Goal: Information Seeking & Learning: Learn about a topic

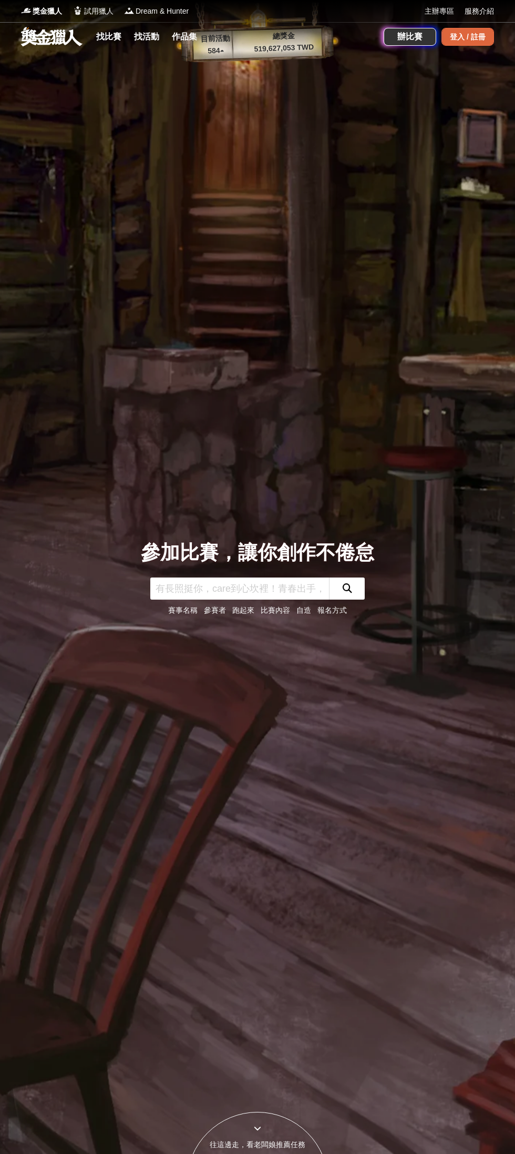
click at [487, 34] on div "登入 / 註冊" at bounding box center [468, 37] width 53 height 18
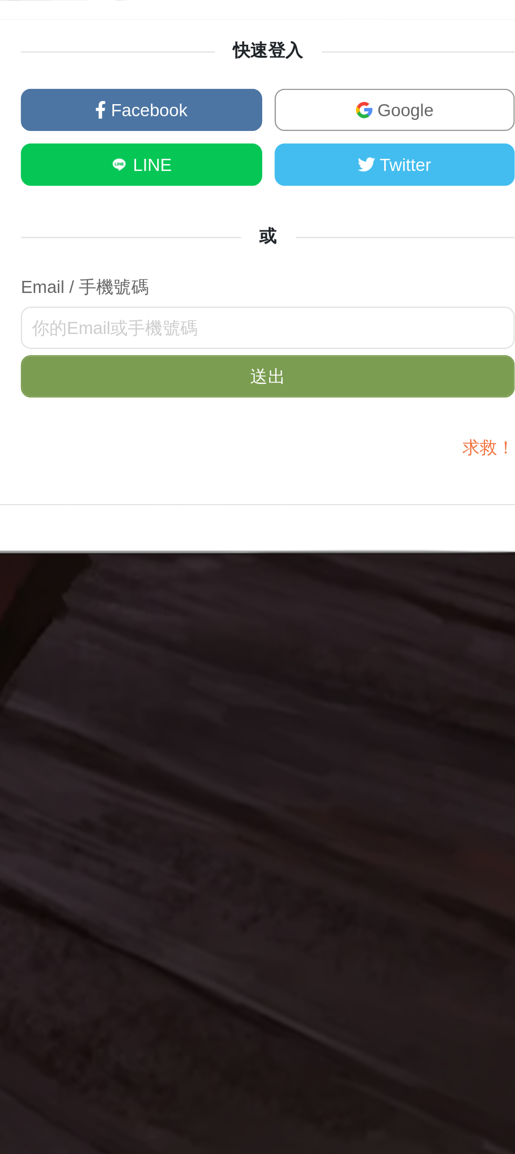
click at [351, 504] on link "Facebook" at bounding box center [309, 513] width 102 height 18
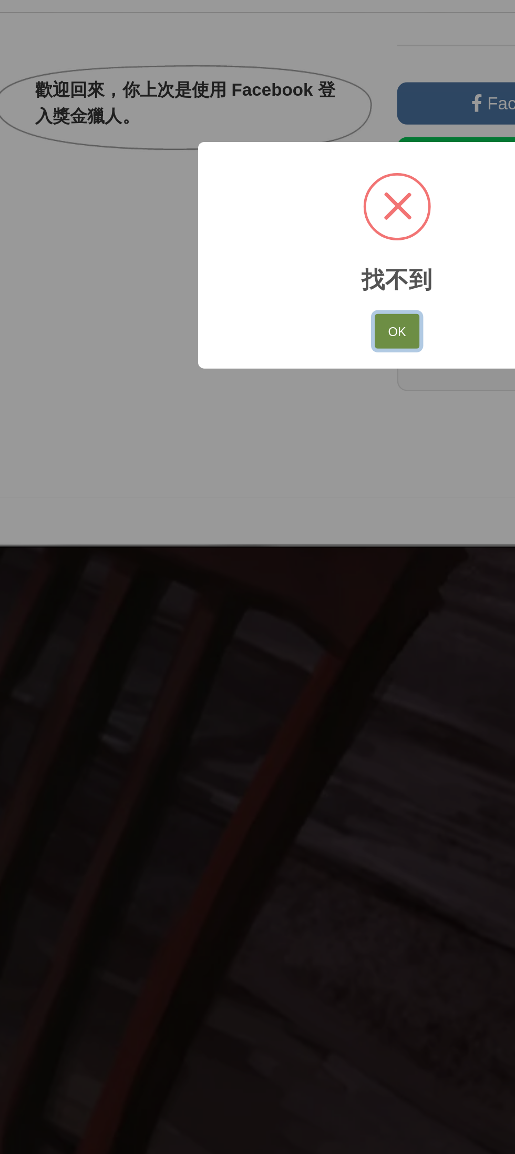
click at [251, 614] on button "OK" at bounding box center [257, 609] width 19 height 15
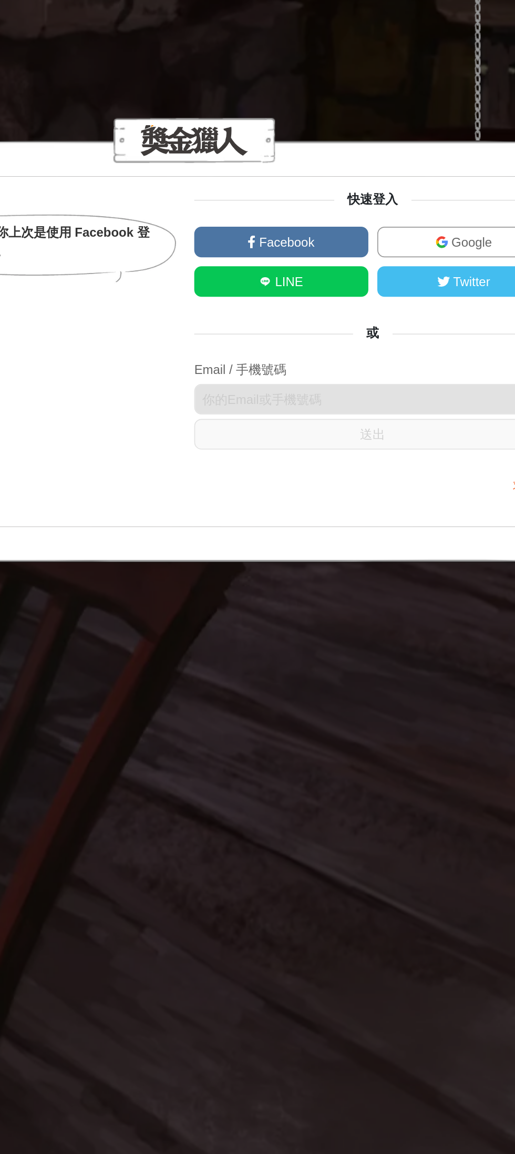
click at [330, 530] on link "LINE" at bounding box center [309, 536] width 102 height 18
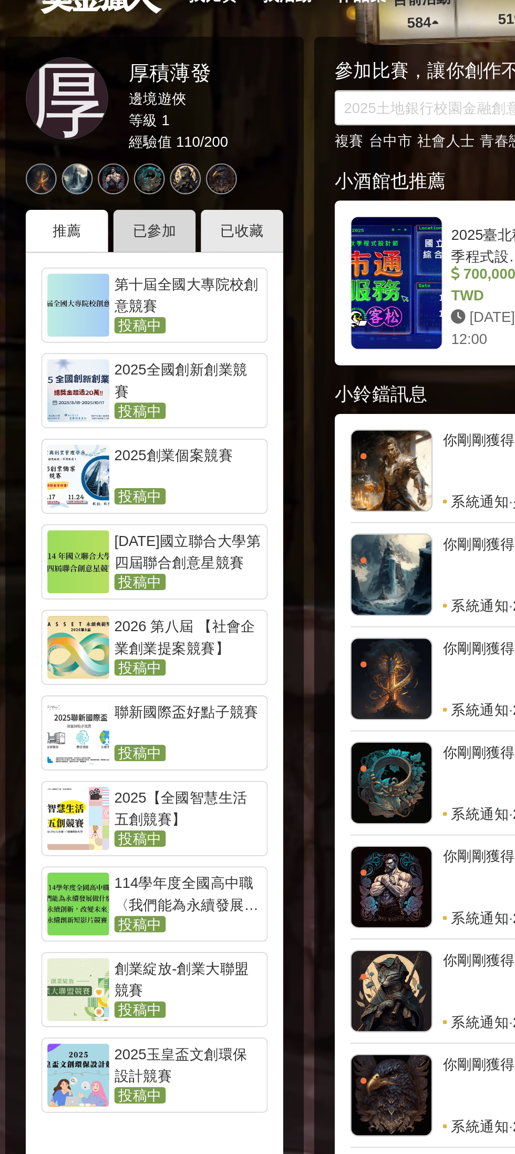
click at [81, 155] on div "已參加" at bounding box center [79, 157] width 42 height 22
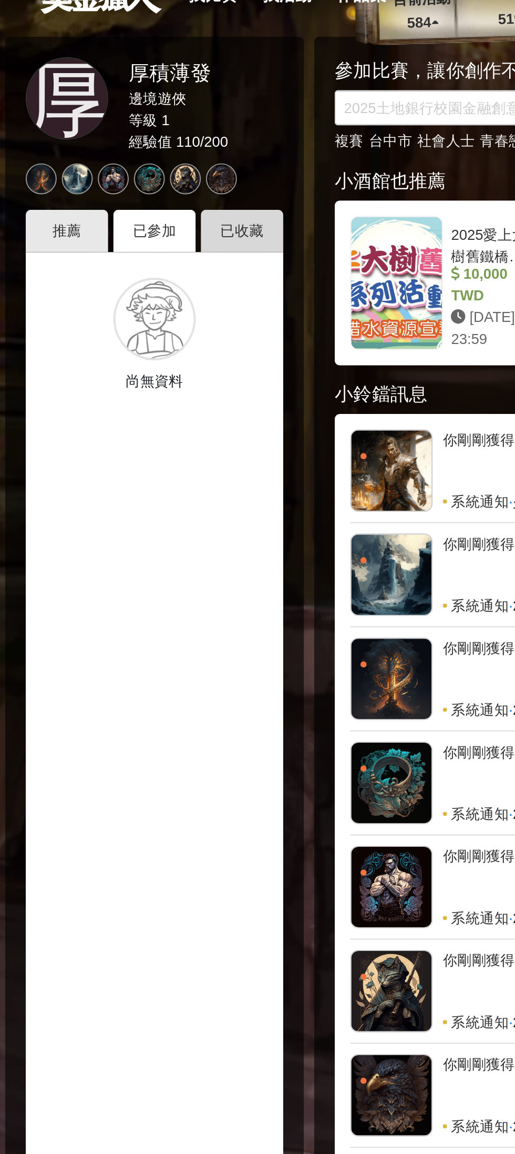
click at [127, 161] on div "已收藏" at bounding box center [124, 157] width 42 height 22
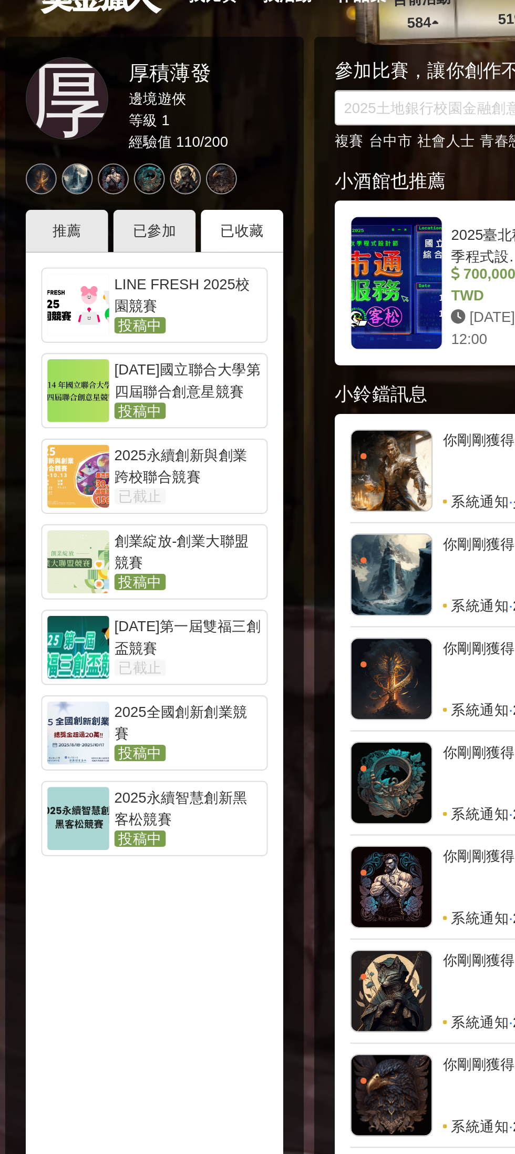
click at [110, 280] on div "2025永續創新與創業跨校聯合競賽" at bounding box center [95, 276] width 75 height 21
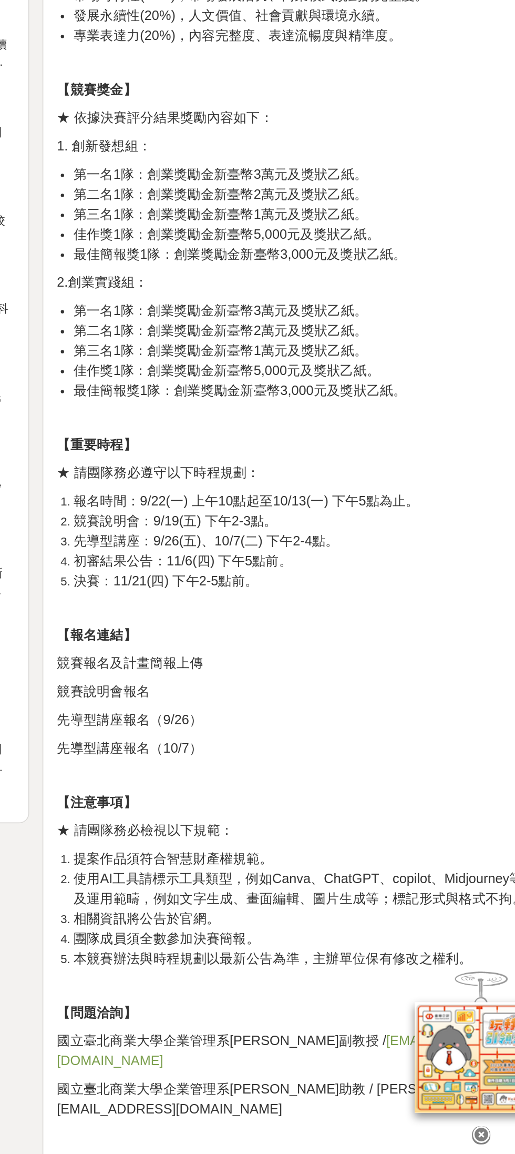
scroll to position [714, 0]
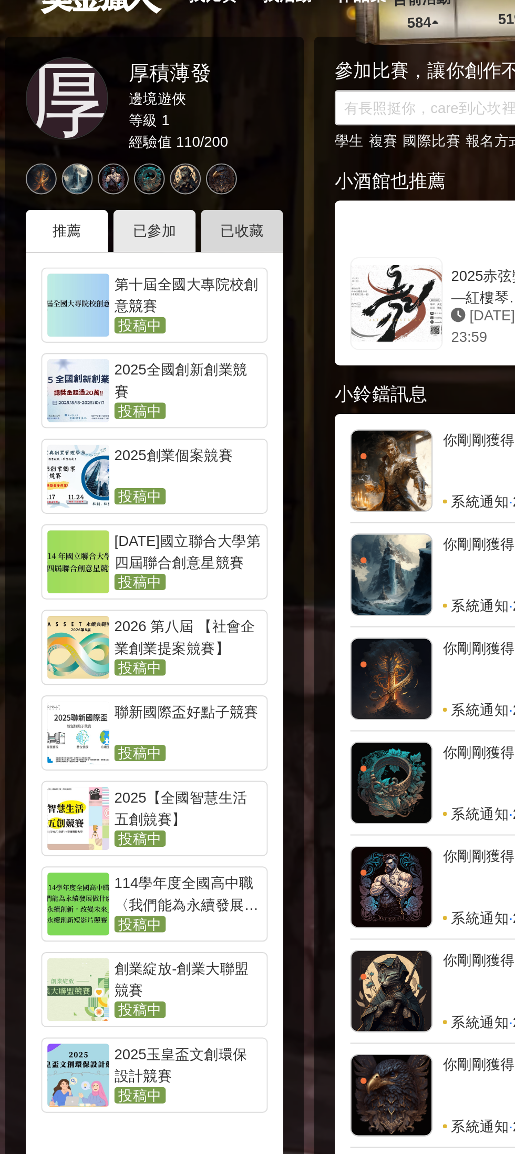
click at [119, 147] on div "已收藏" at bounding box center [124, 157] width 42 height 22
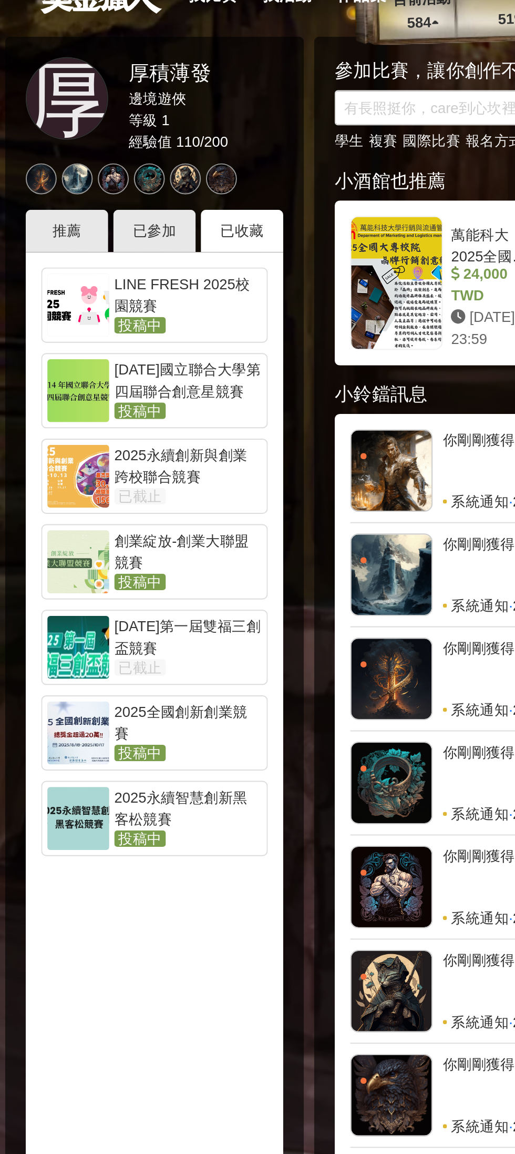
click at [108, 404] on div "2025全國創新創業競賽" at bounding box center [95, 407] width 75 height 21
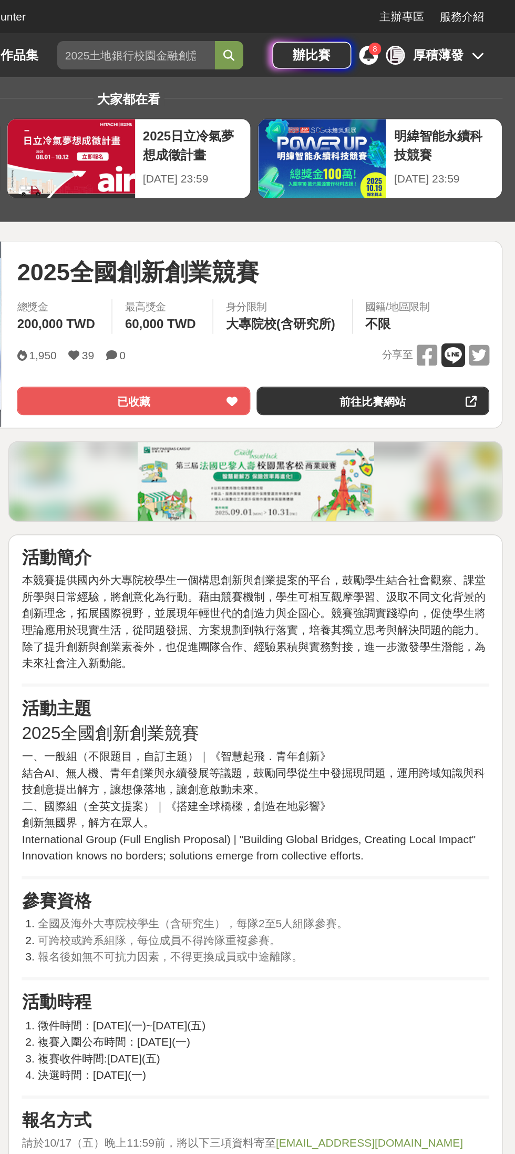
click at [467, 236] on icon at bounding box center [474, 237] width 16 height 16
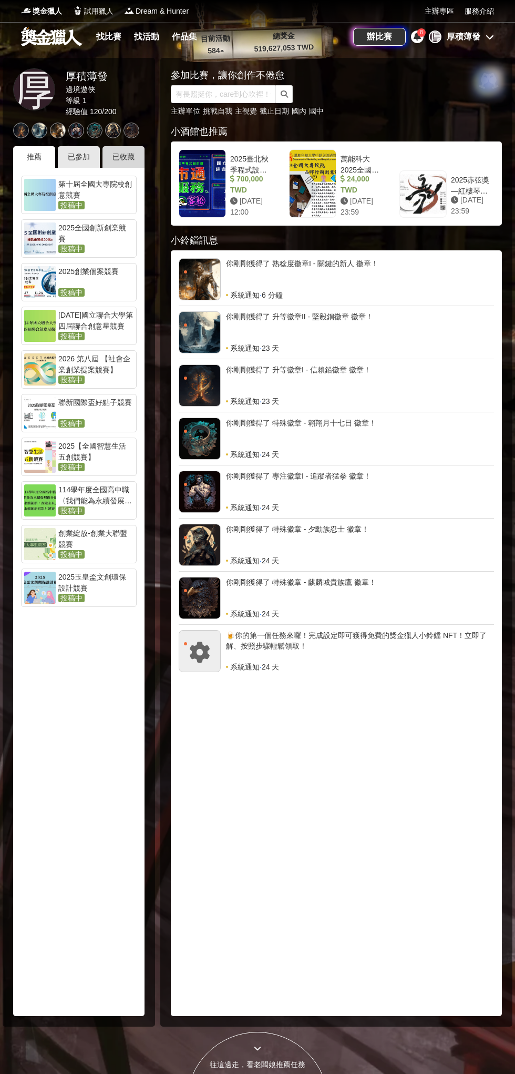
click at [132, 149] on div "已收藏" at bounding box center [124, 157] width 42 height 22
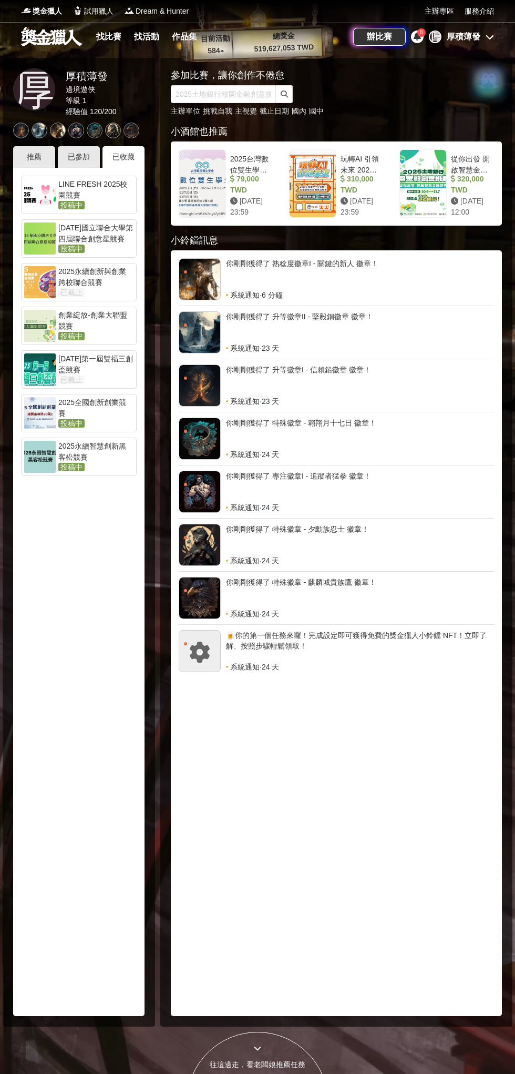
click at [51, 421] on div at bounding box center [40, 413] width 32 height 32
